Goal: Obtain resource: Download file/media

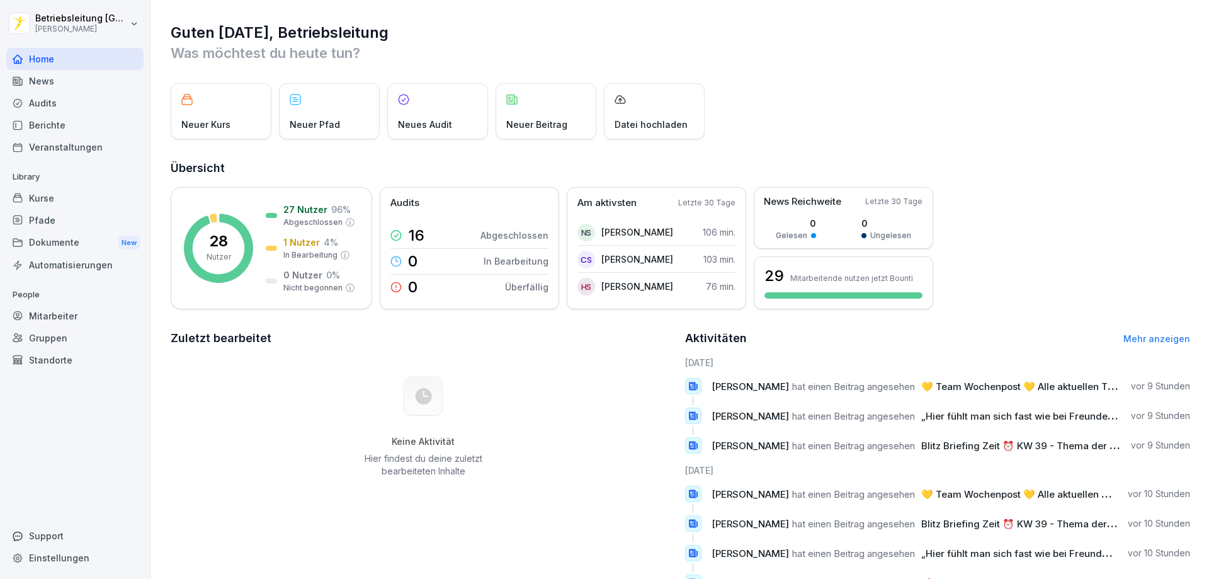
click at [42, 242] on div "Dokumente New" at bounding box center [74, 242] width 137 height 23
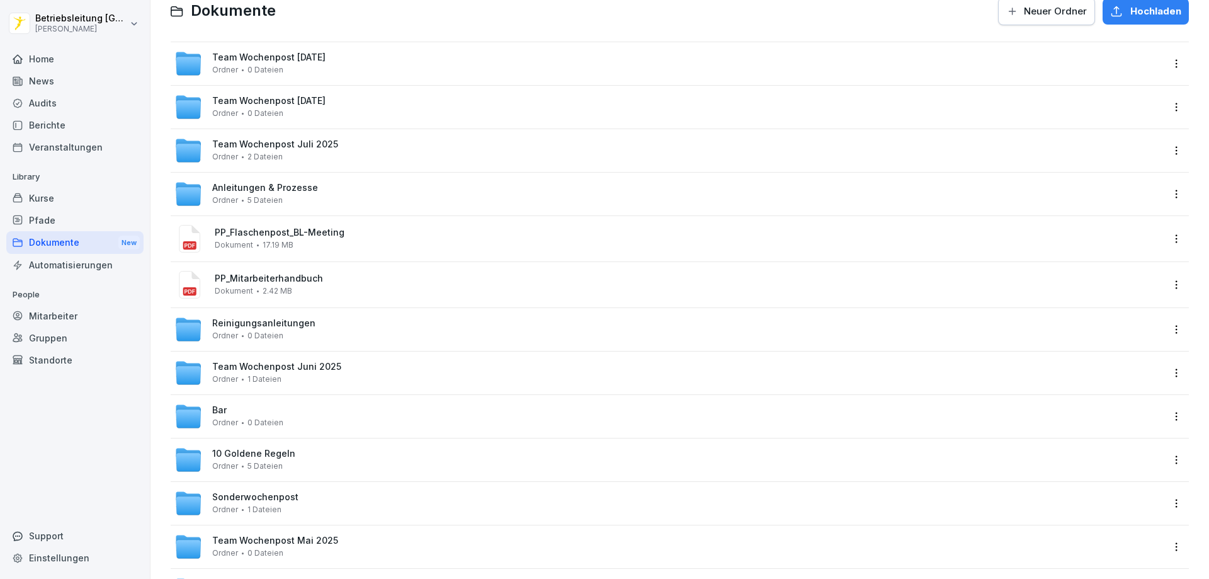
scroll to position [252, 0]
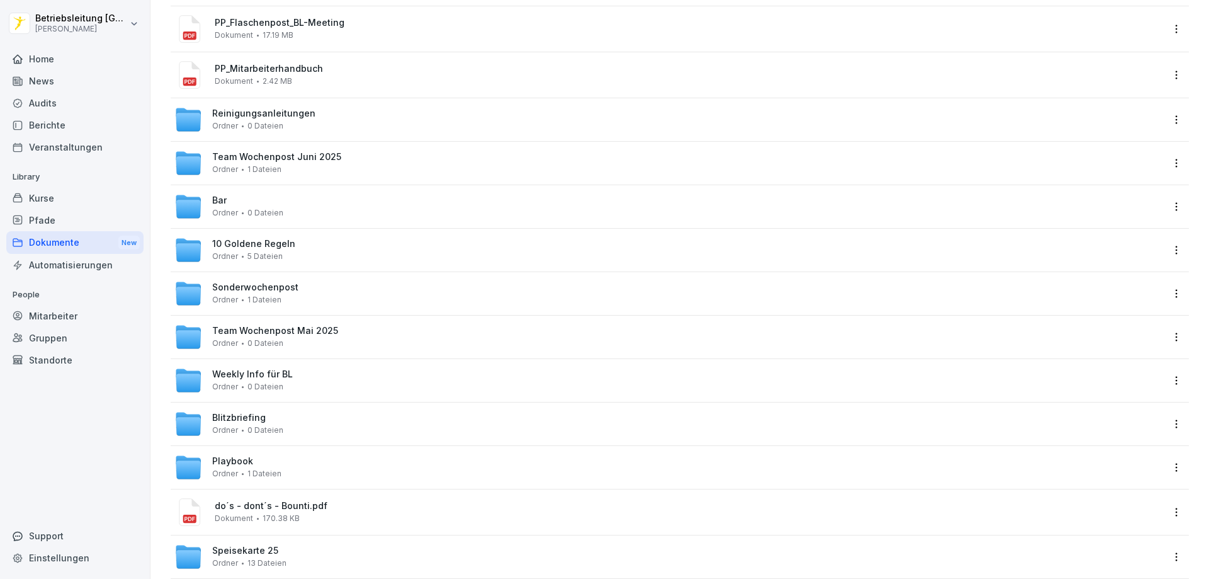
click at [237, 208] on div "Ordner 0 Dateien" at bounding box center [247, 212] width 71 height 9
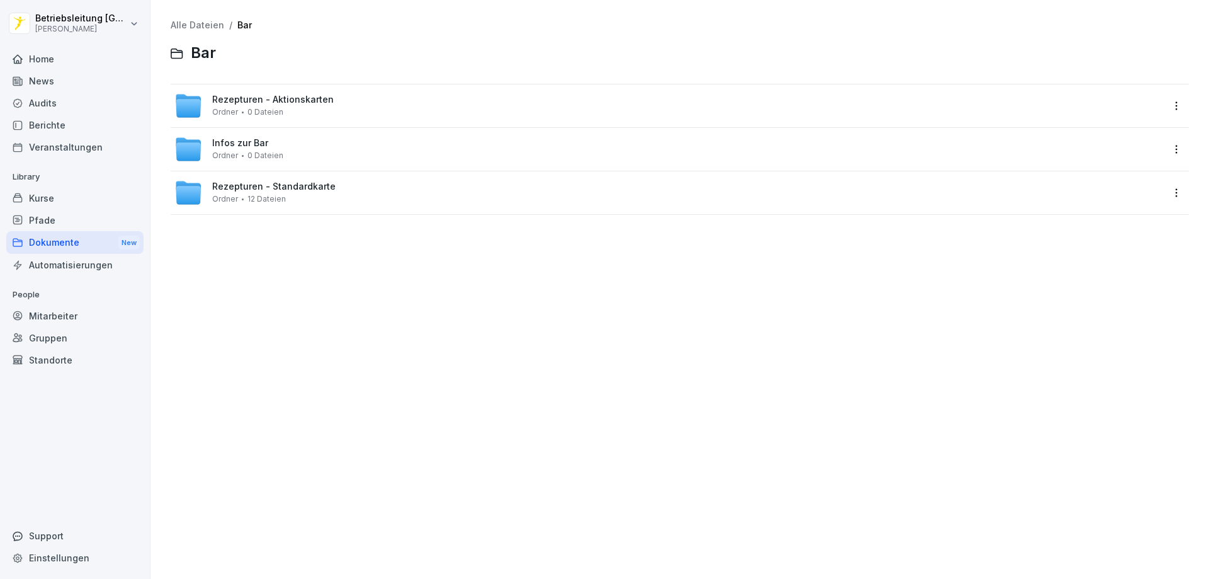
click at [261, 143] on span "Infos zur Bar" at bounding box center [240, 143] width 56 height 11
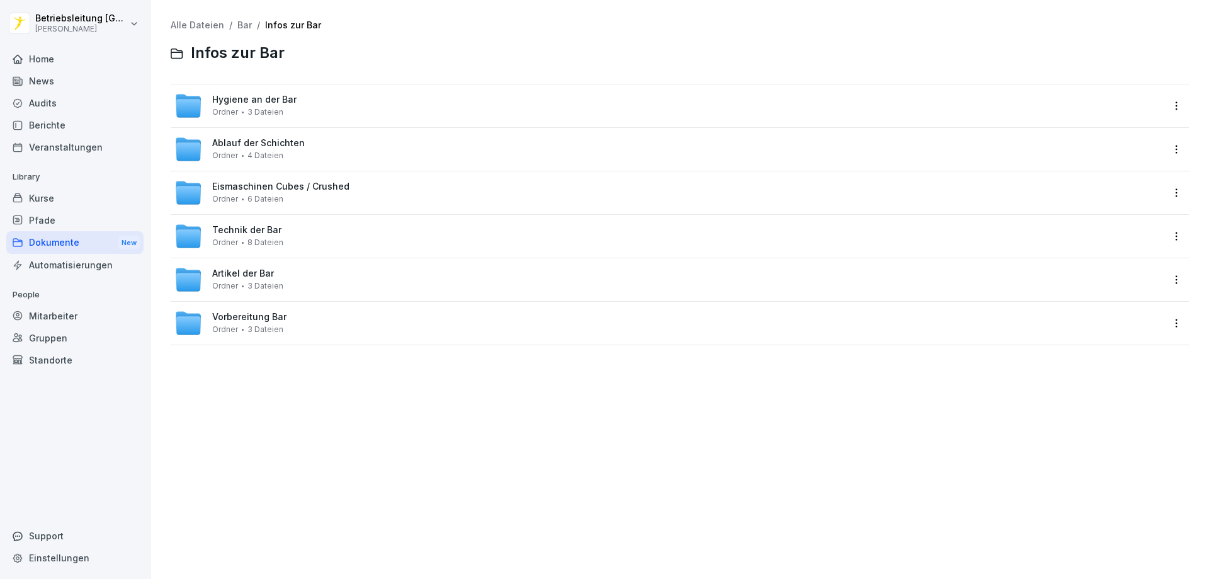
click at [288, 281] on div "Artikel der Bar Ordner 3 Dateien" at bounding box center [668, 280] width 988 height 28
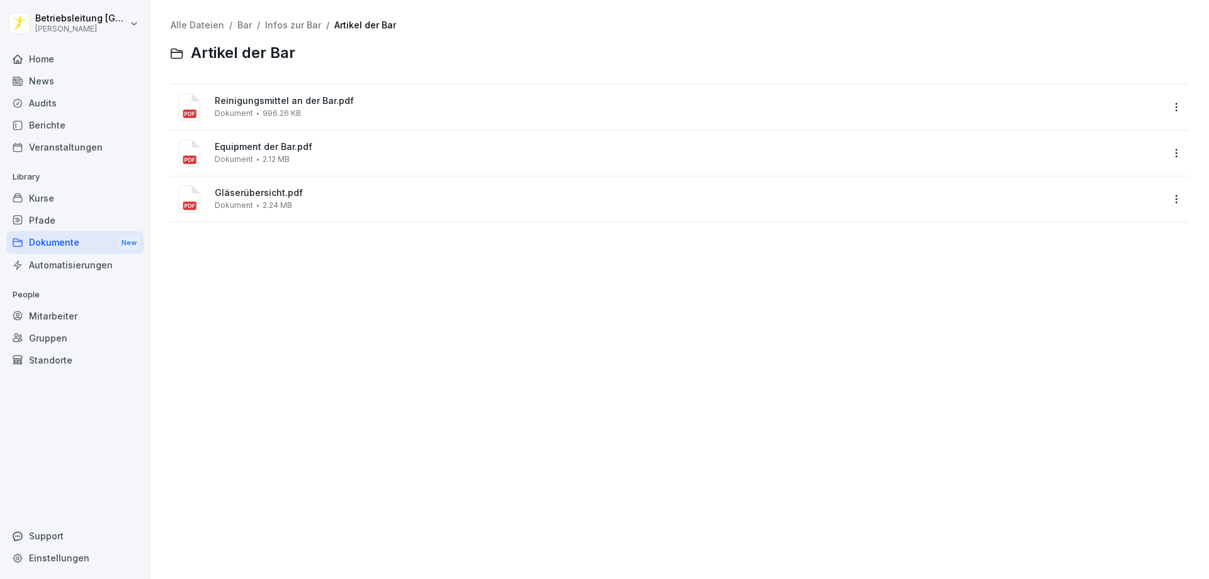
click at [294, 147] on span "Equipment der Bar.pdf" at bounding box center [689, 147] width 948 height 11
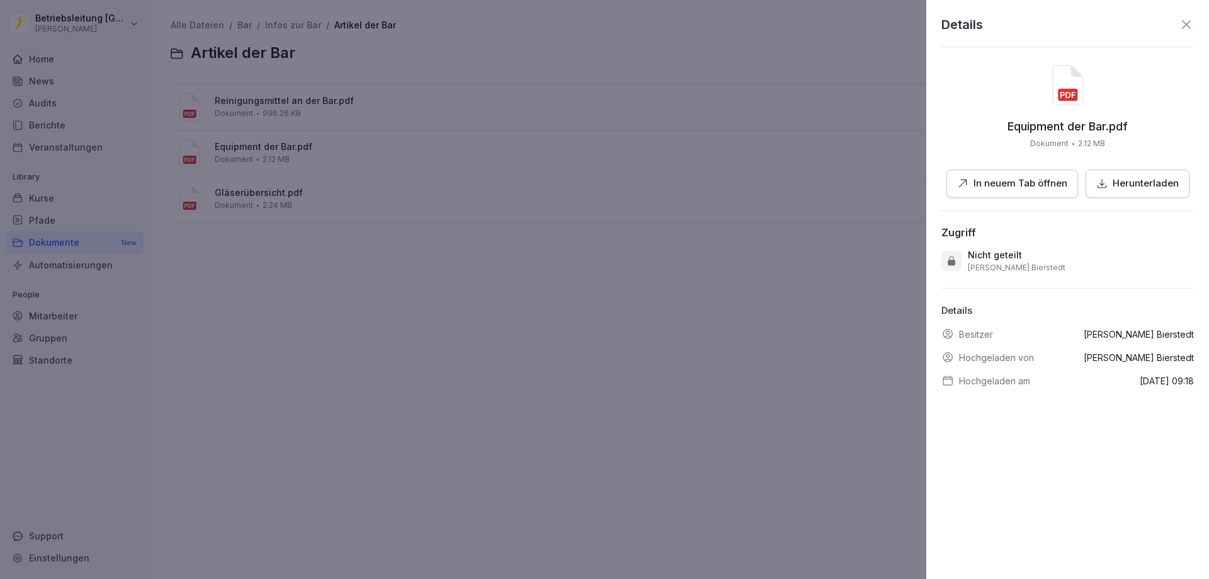
click at [1002, 190] on p "In neuem Tab öffnen" at bounding box center [1021, 183] width 94 height 14
